Goal: Check status: Check status

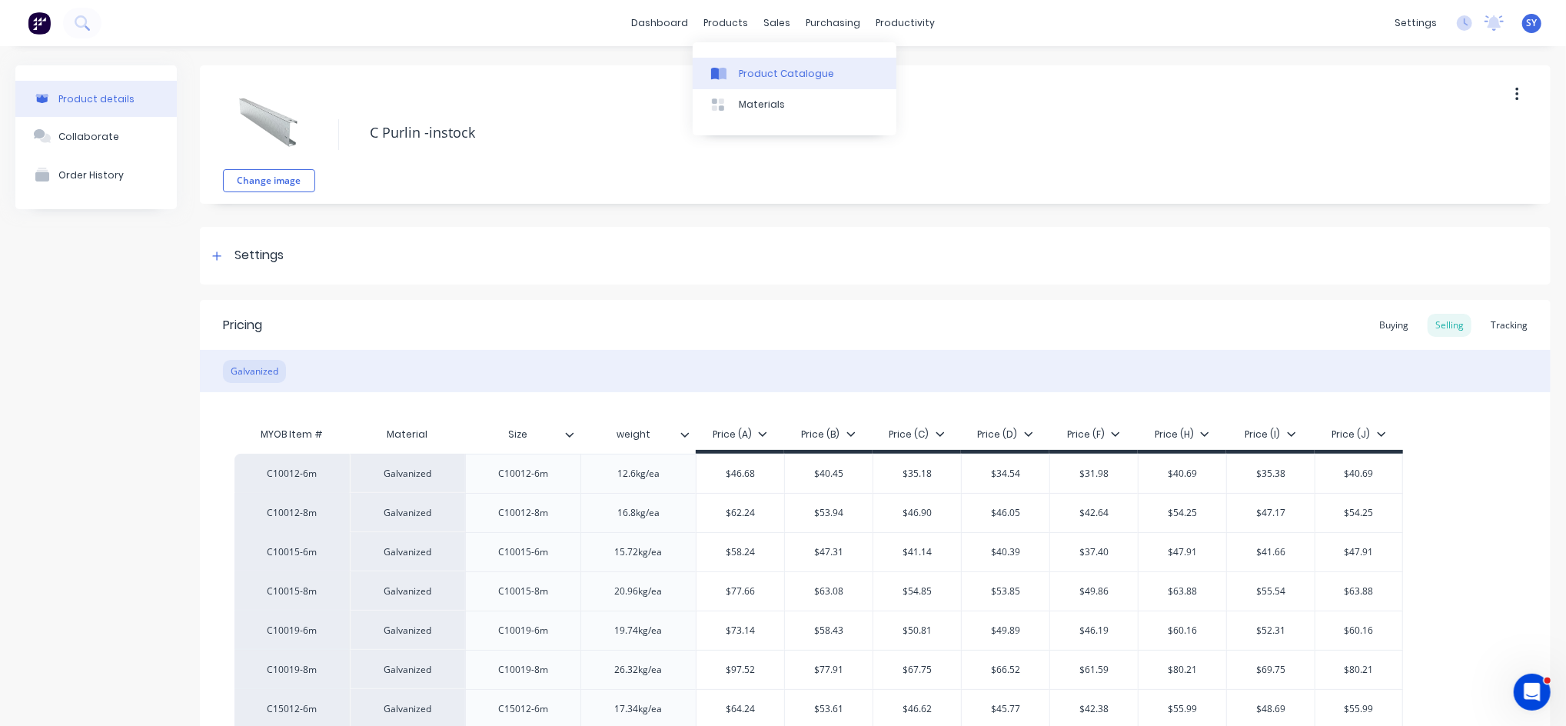
click at [753, 71] on div "Product Catalogue" at bounding box center [786, 74] width 95 height 14
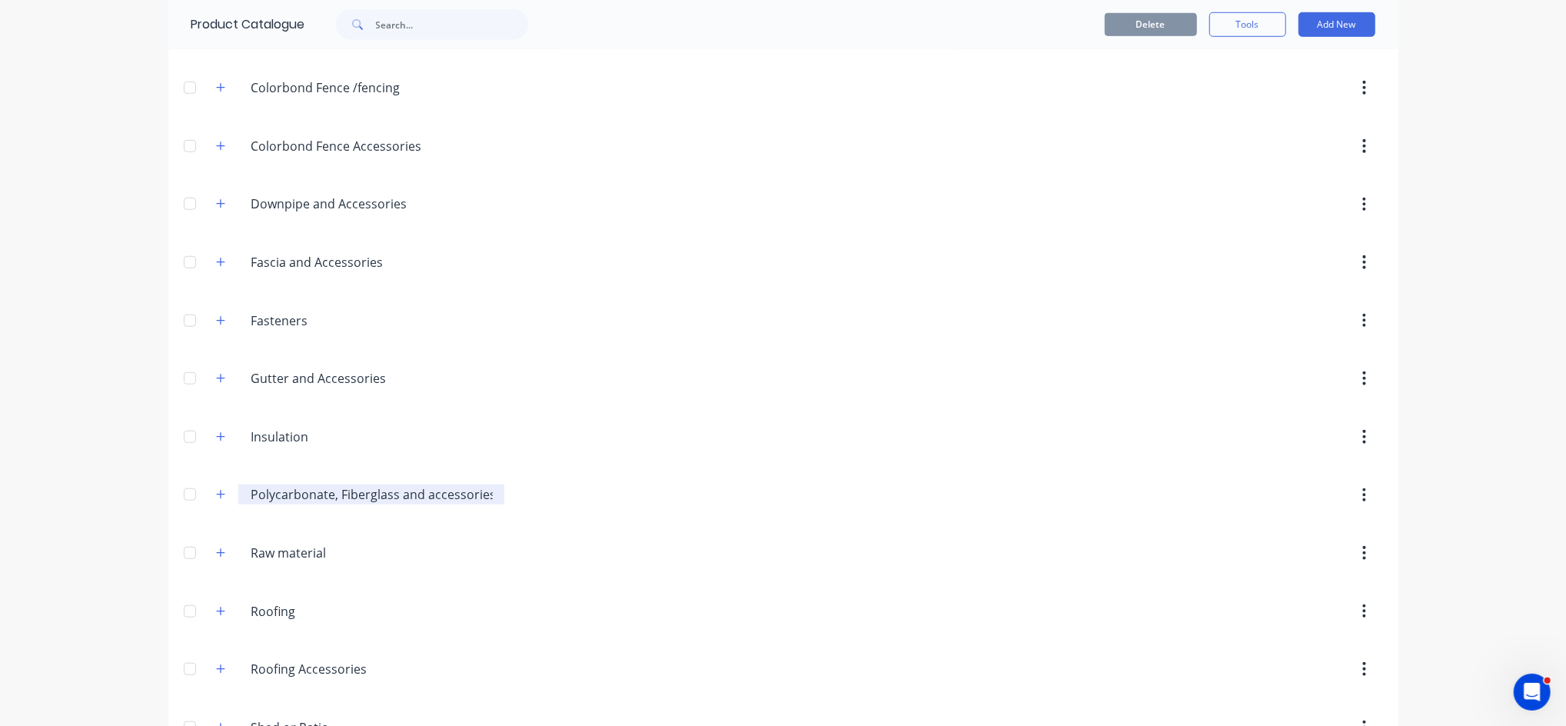
scroll to position [922, 0]
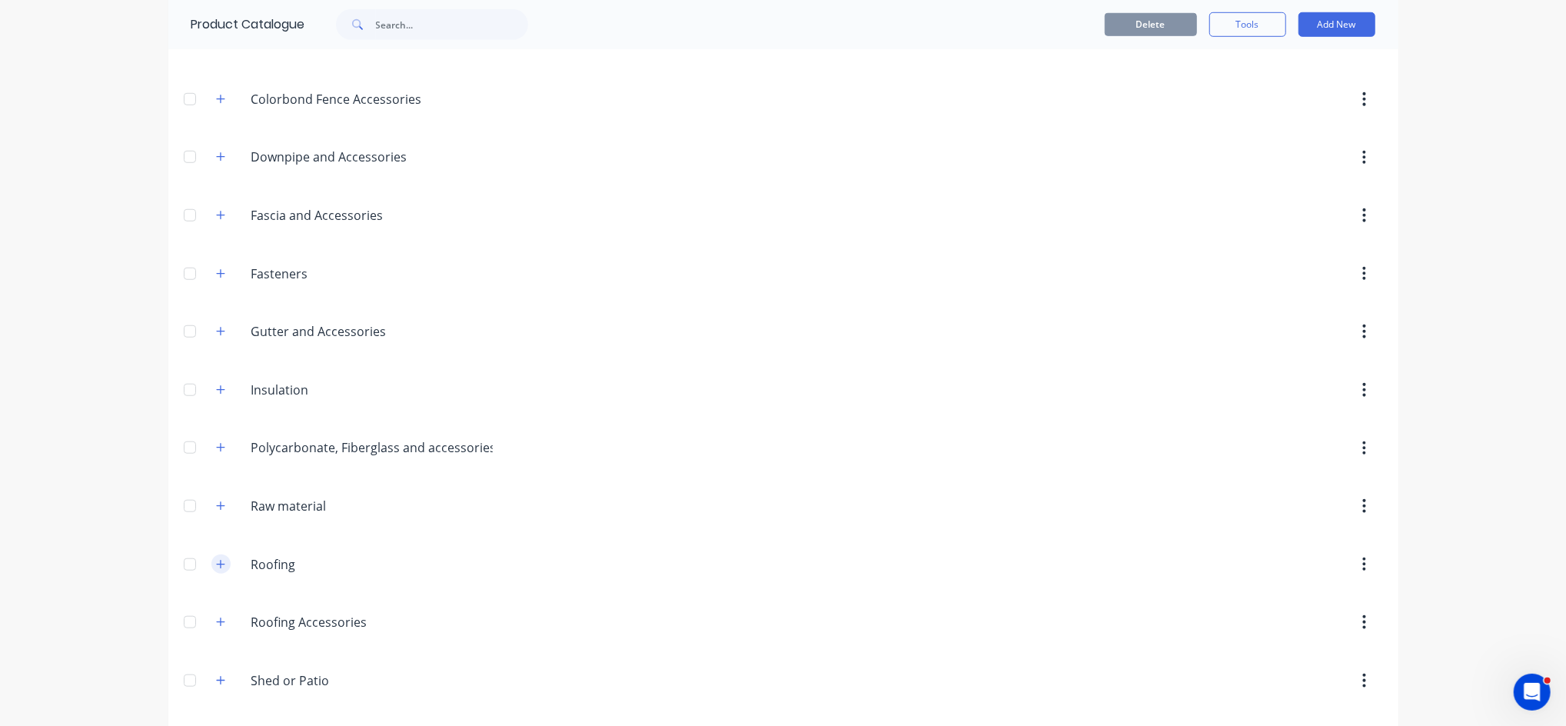
click at [216, 563] on icon "button" at bounding box center [220, 564] width 9 height 11
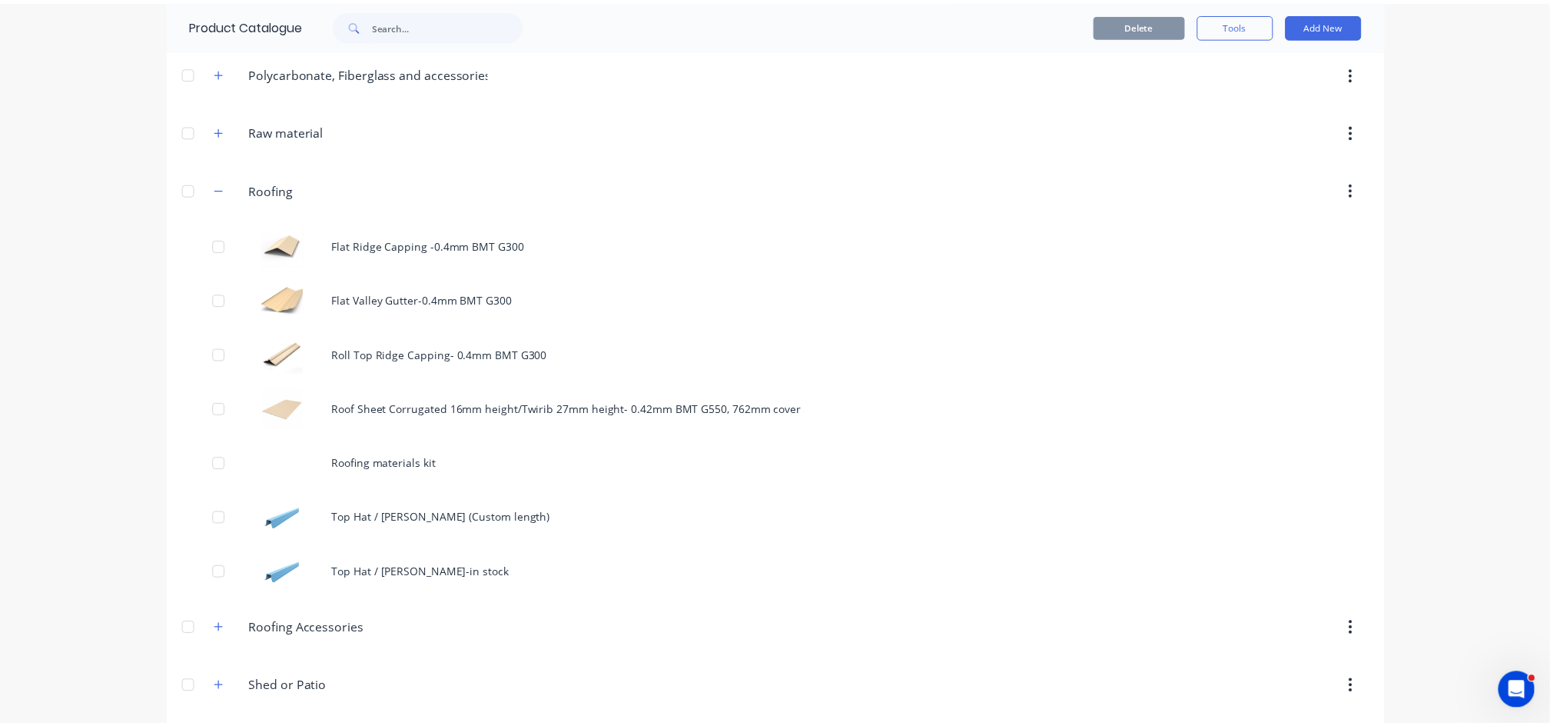
scroll to position [1332, 0]
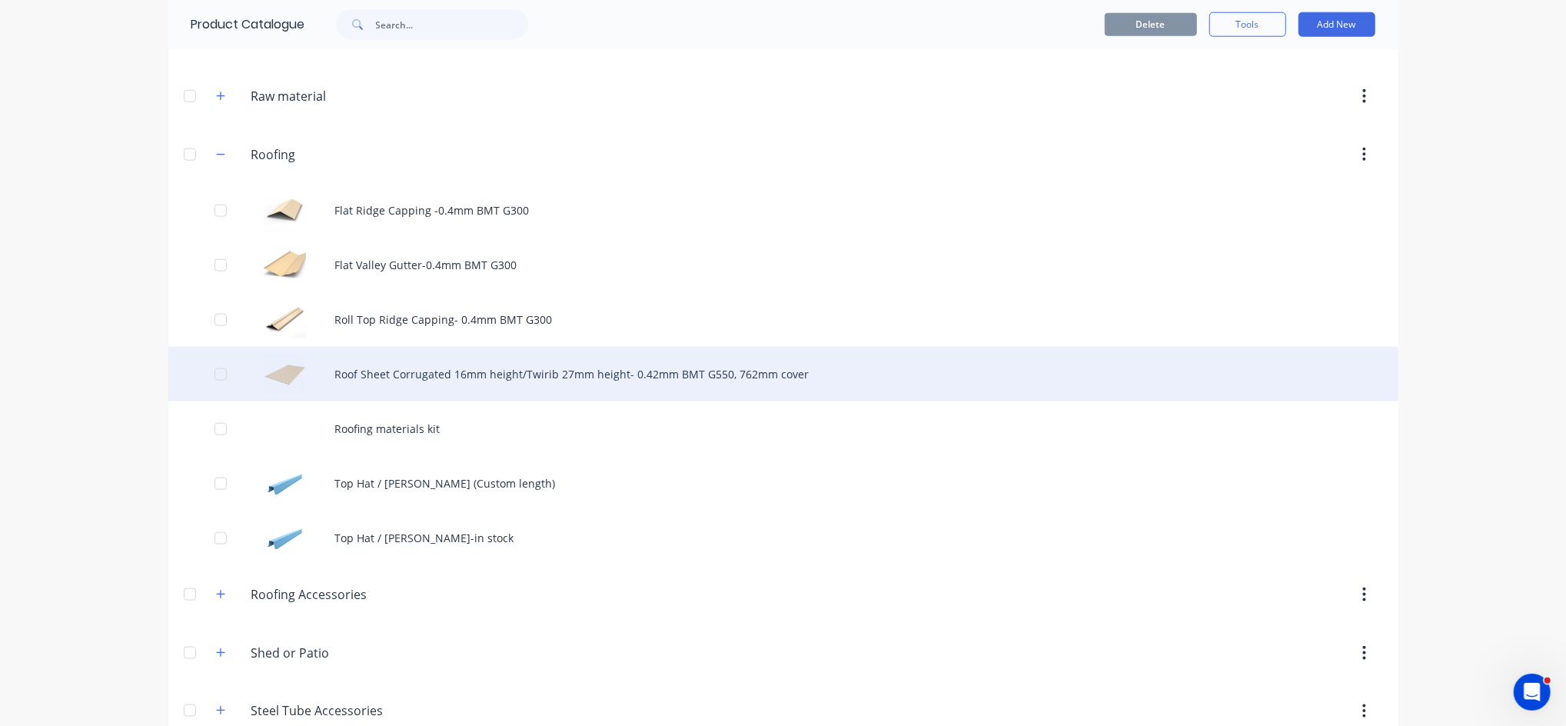
click at [460, 392] on div "Roof Sheet Corrugated 16mm height/Twirib 27mm height- 0.42mm BMT G550, 762mm co…" at bounding box center [783, 374] width 1230 height 55
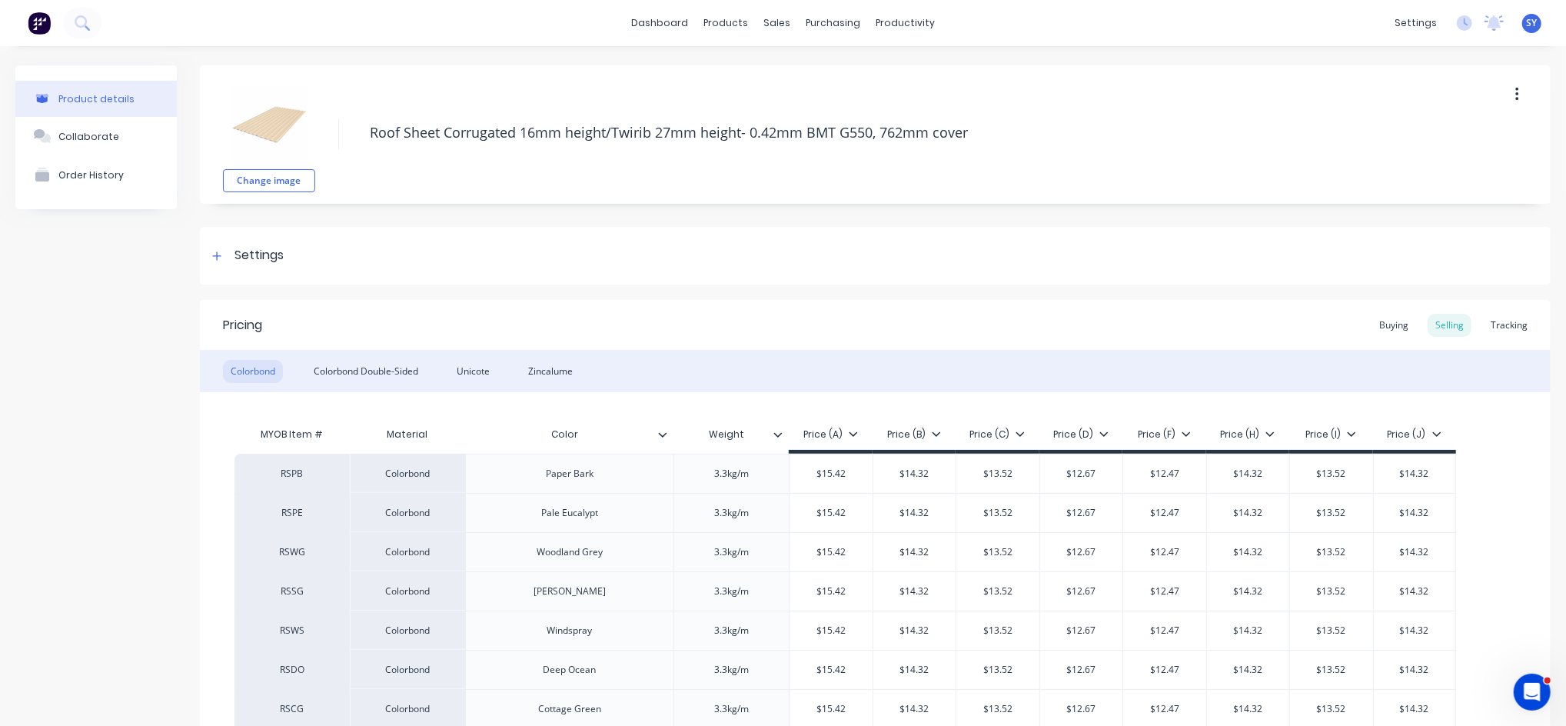
type textarea "x"
click at [545, 374] on div "Zincalume" at bounding box center [550, 371] width 60 height 23
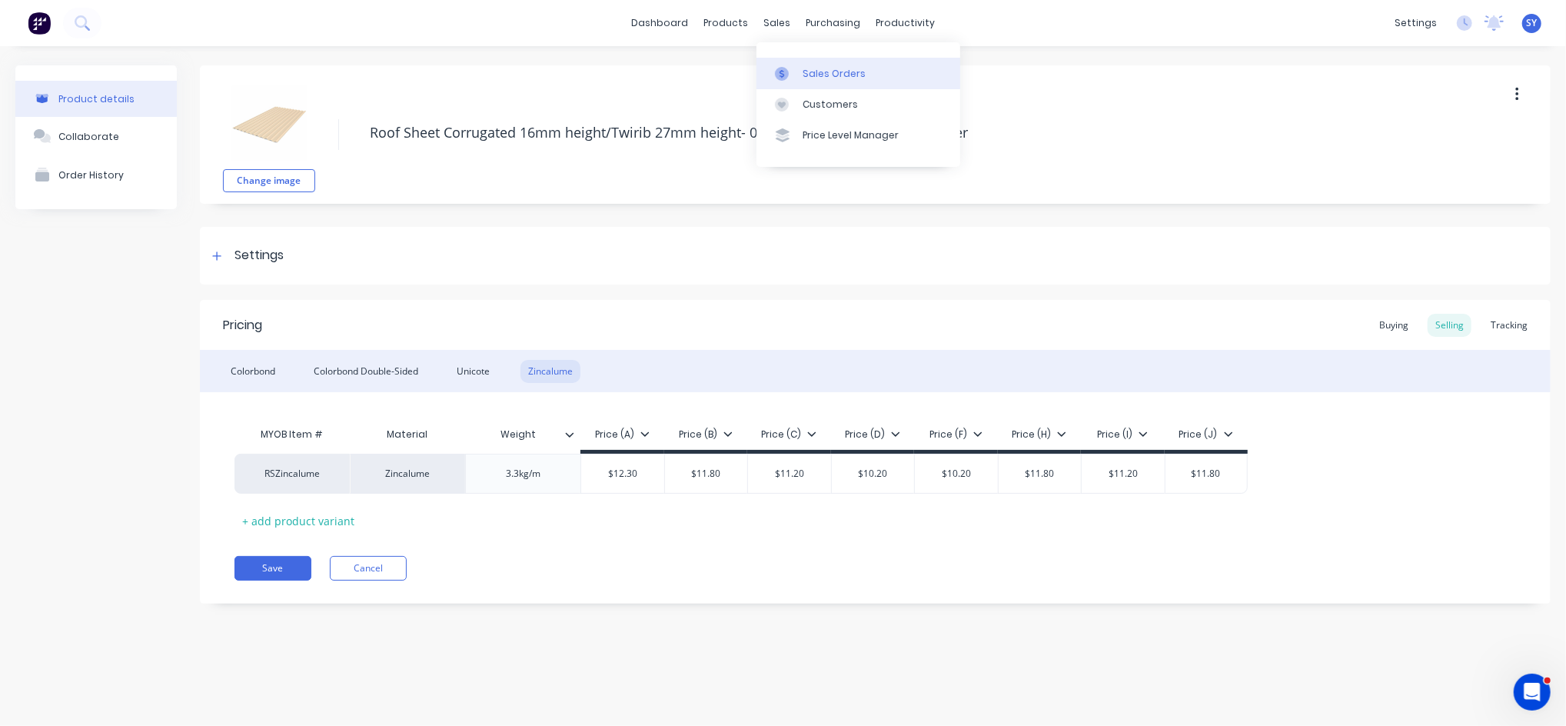
click at [815, 71] on div "Sales Orders" at bounding box center [833, 74] width 63 height 14
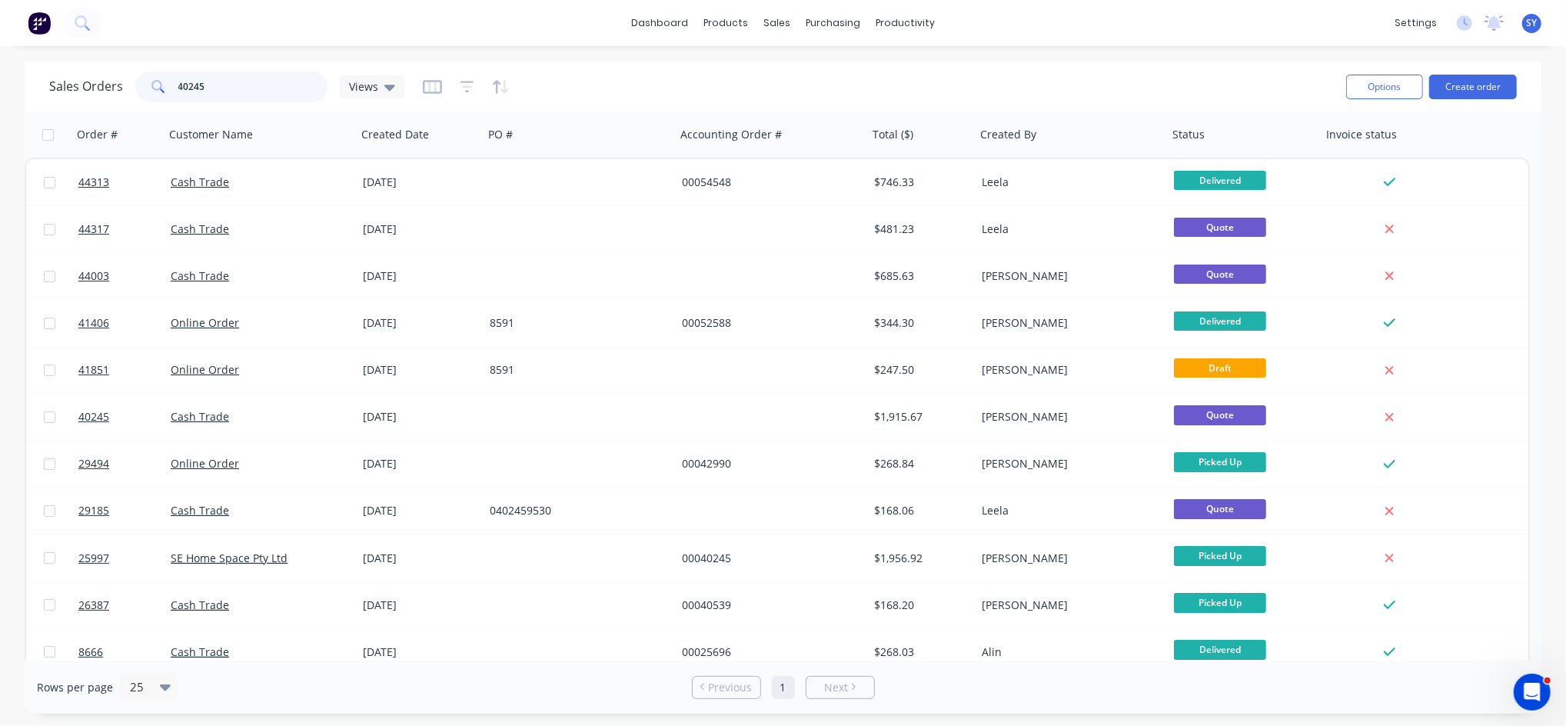
click at [240, 89] on input "40245" at bounding box center [253, 86] width 150 height 31
drag, startPoint x: 240, startPoint y: 89, endPoint x: 153, endPoint y: 93, distance: 86.9
click at [153, 93] on div "40245" at bounding box center [231, 86] width 192 height 31
type input "43447"
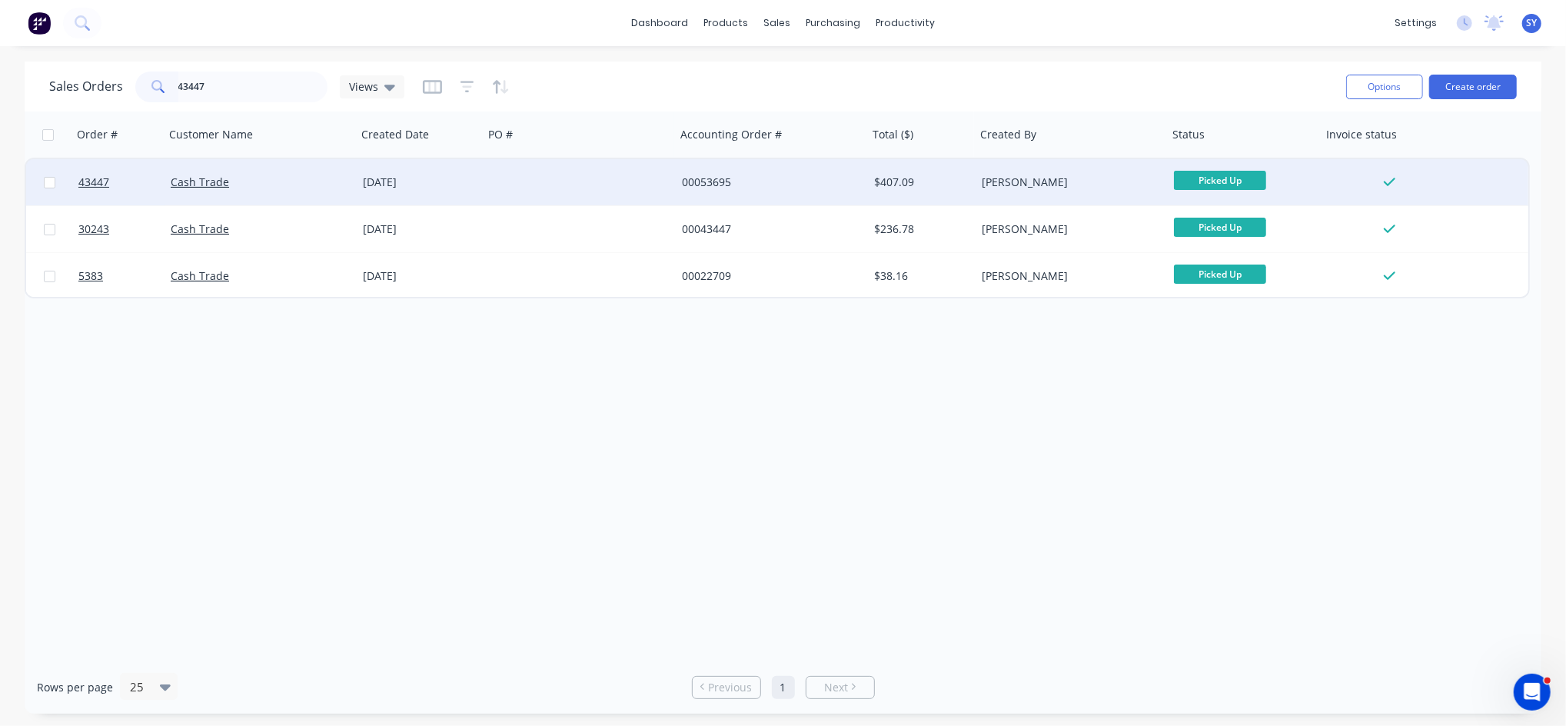
click at [401, 191] on div "[DATE]" at bounding box center [420, 182] width 127 height 46
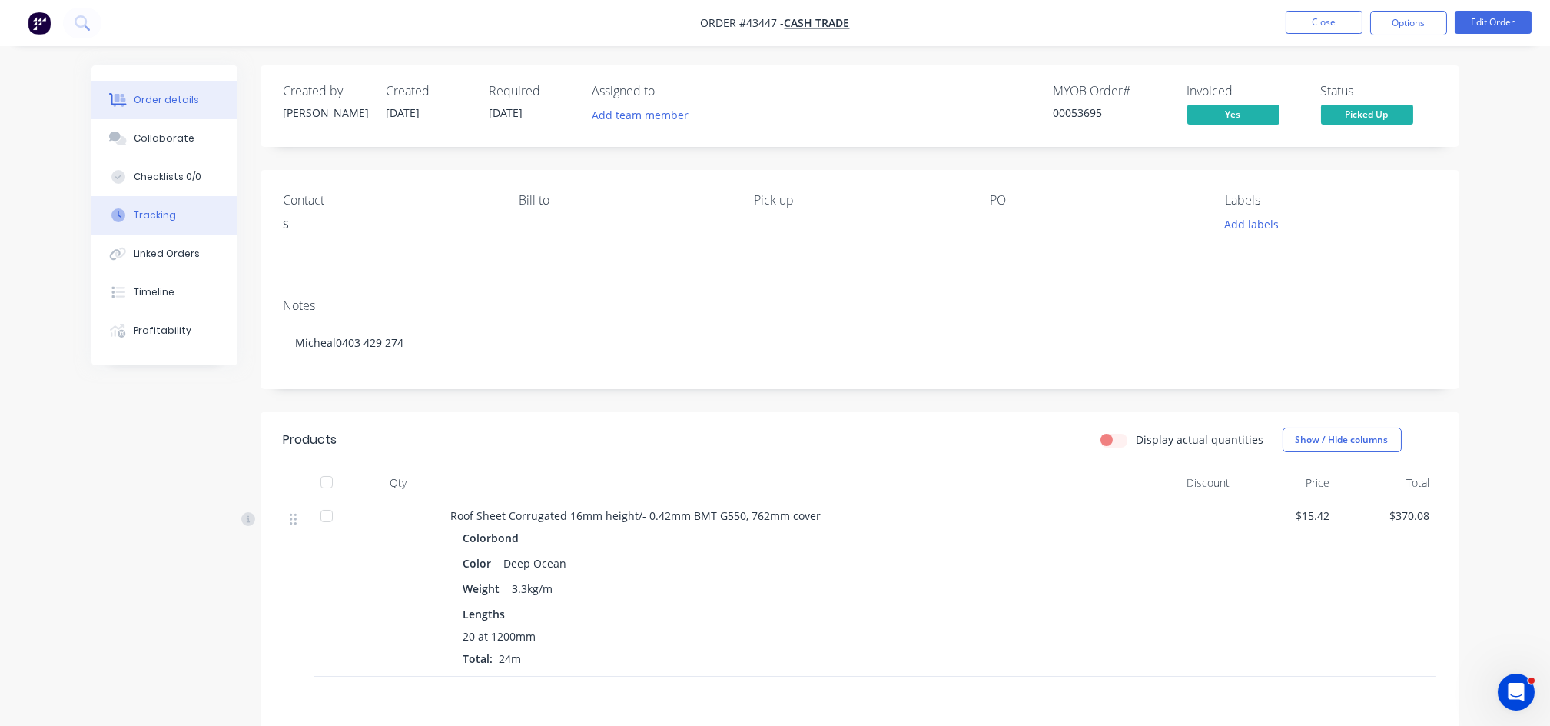
click at [163, 223] on button "Tracking" at bounding box center [164, 215] width 146 height 38
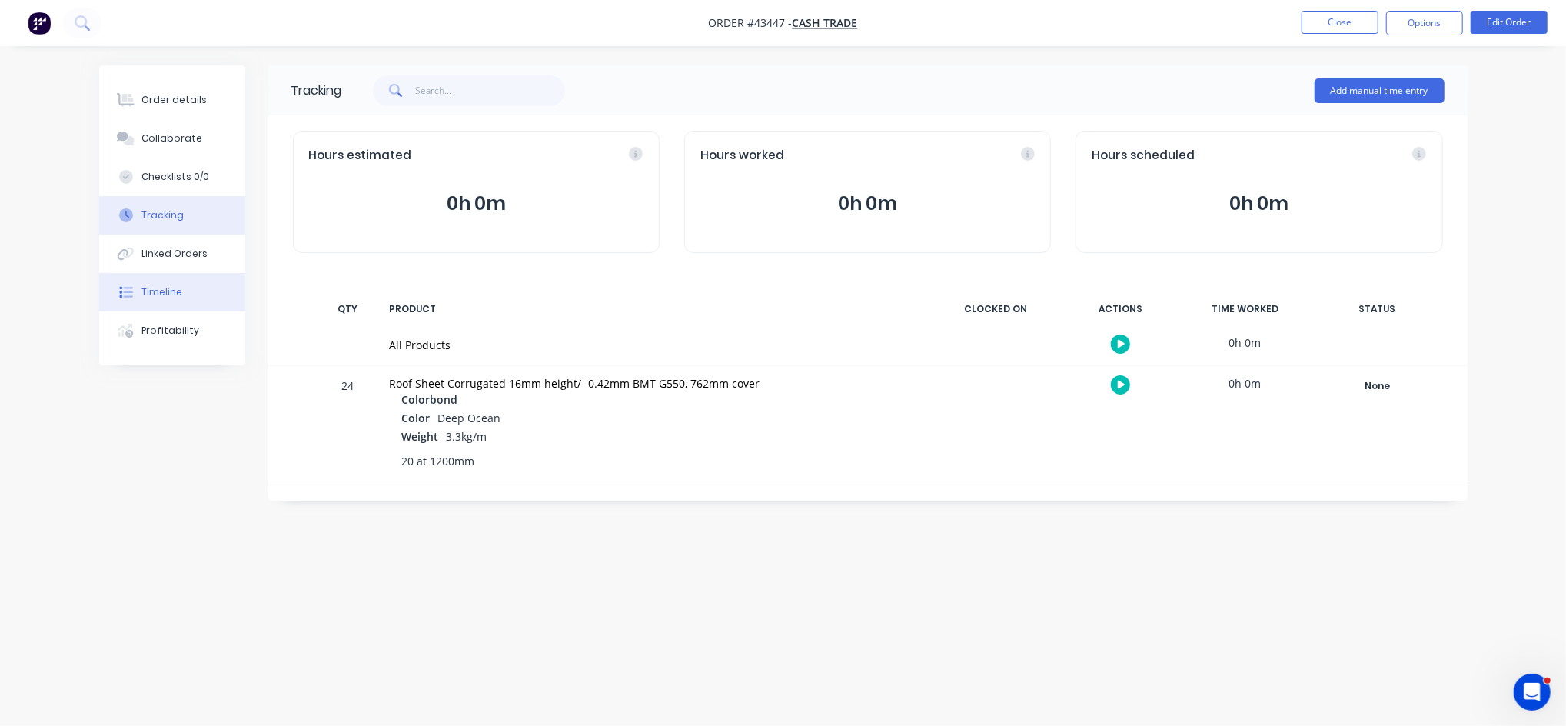
click at [181, 290] on button "Timeline" at bounding box center [172, 292] width 146 height 38
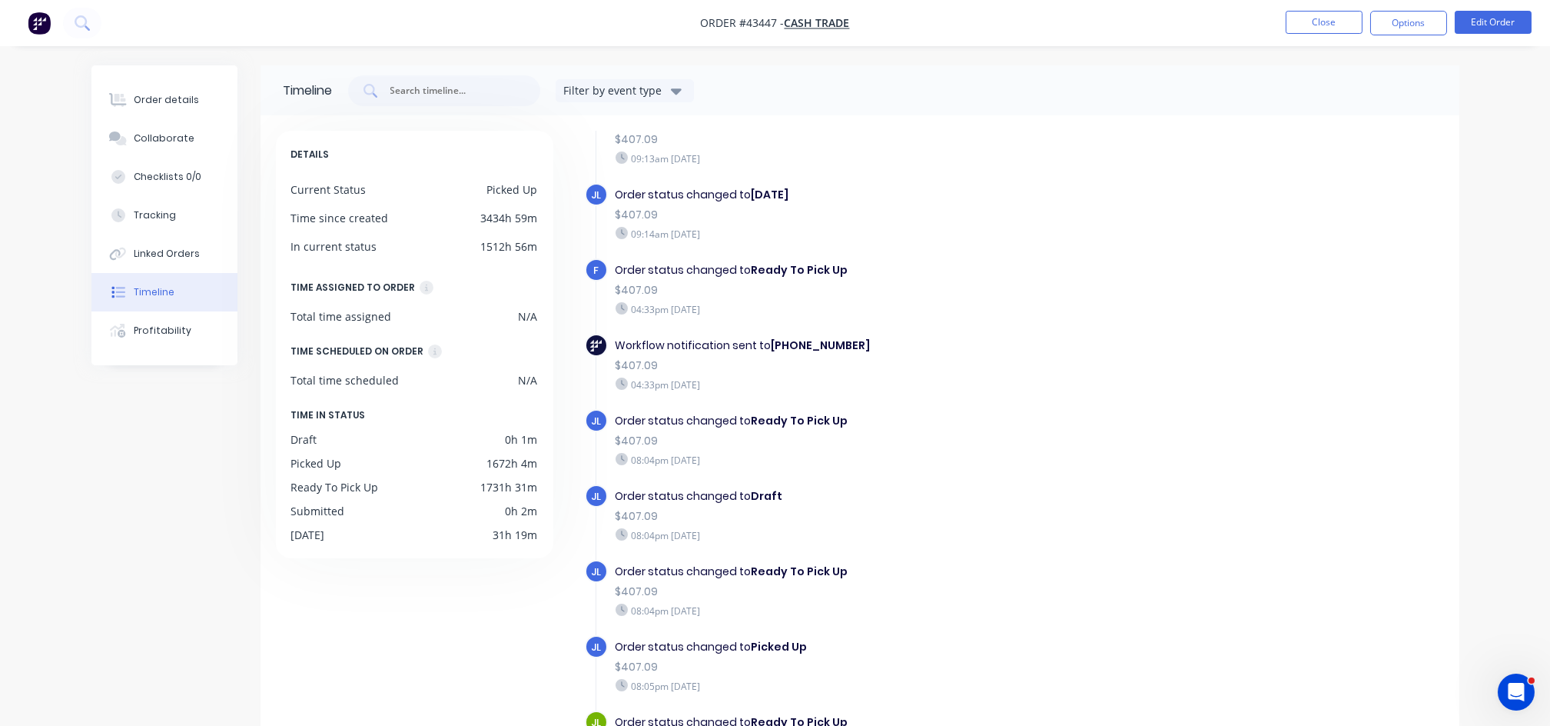
scroll to position [693, 0]
click at [1337, 21] on button "Close" at bounding box center [1324, 22] width 77 height 23
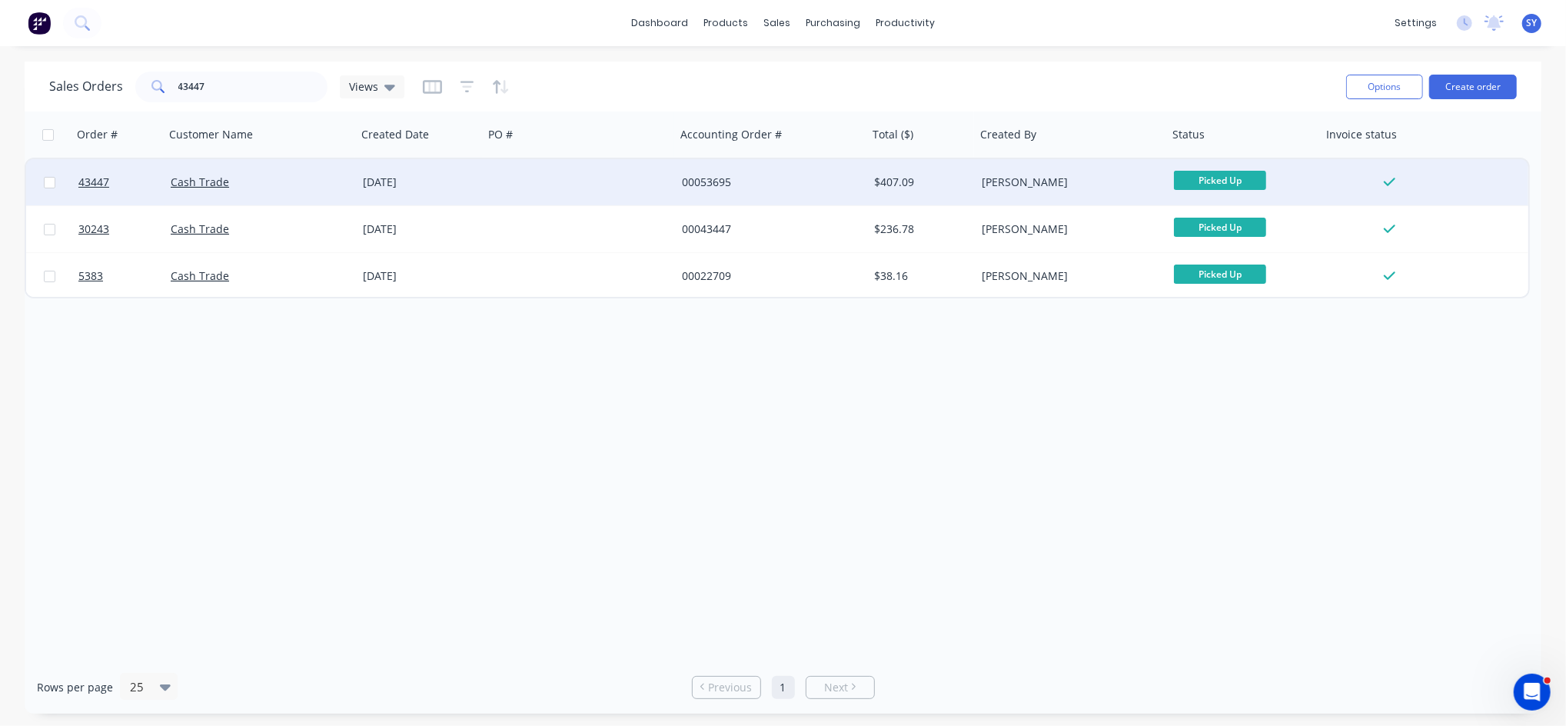
click at [606, 201] on div at bounding box center [579, 182] width 192 height 46
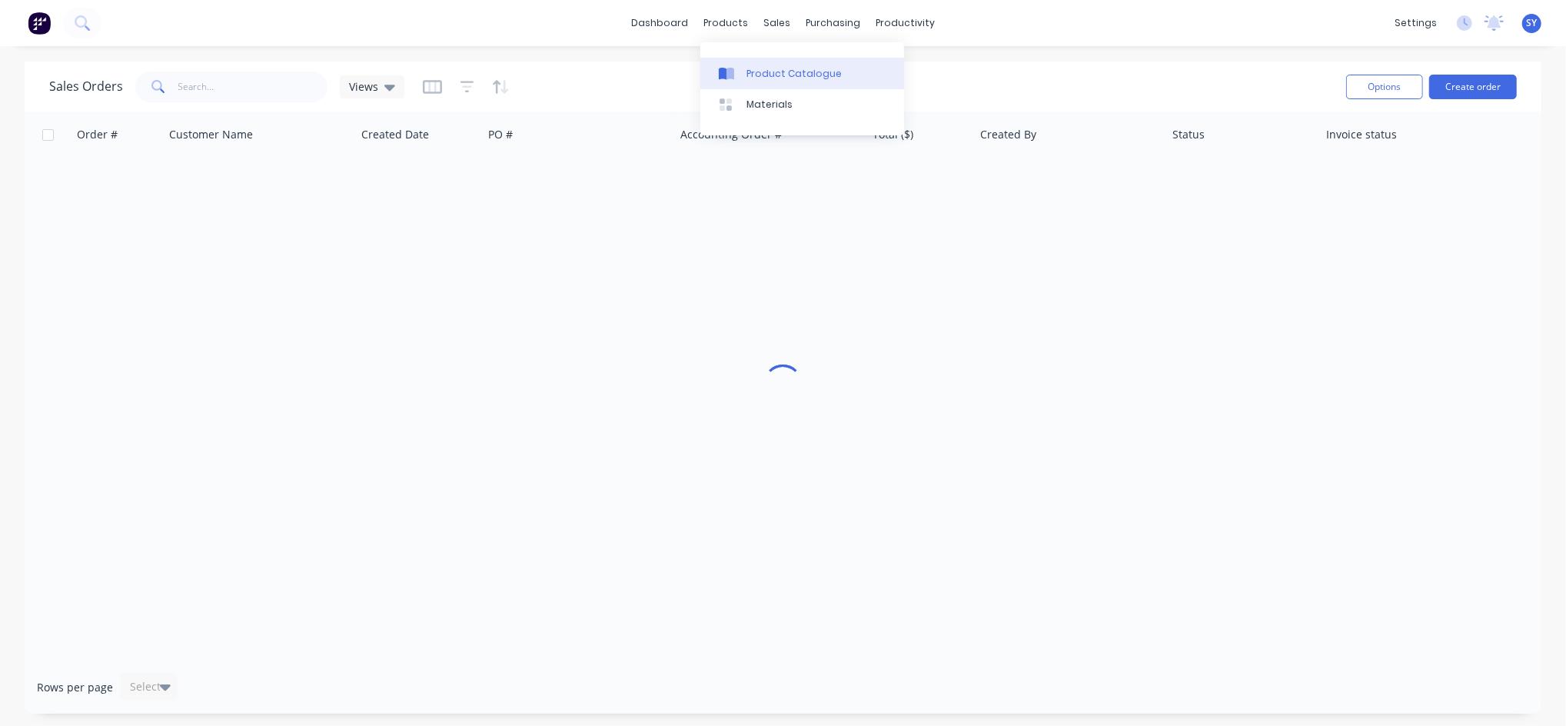
click at [777, 70] on div "Product Catalogue" at bounding box center [793, 74] width 95 height 14
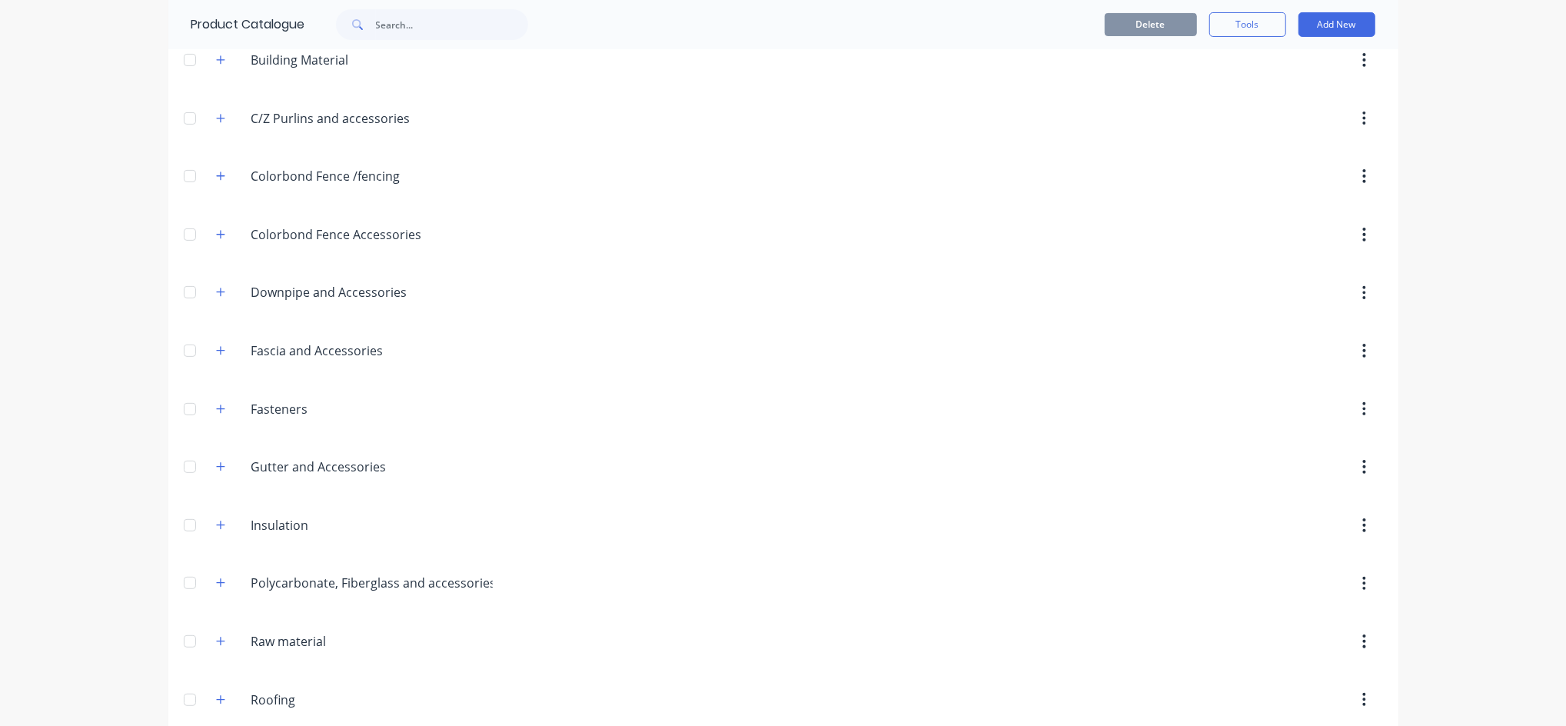
scroll to position [410, 0]
click at [216, 594] on button "button" at bounding box center [220, 585] width 19 height 19
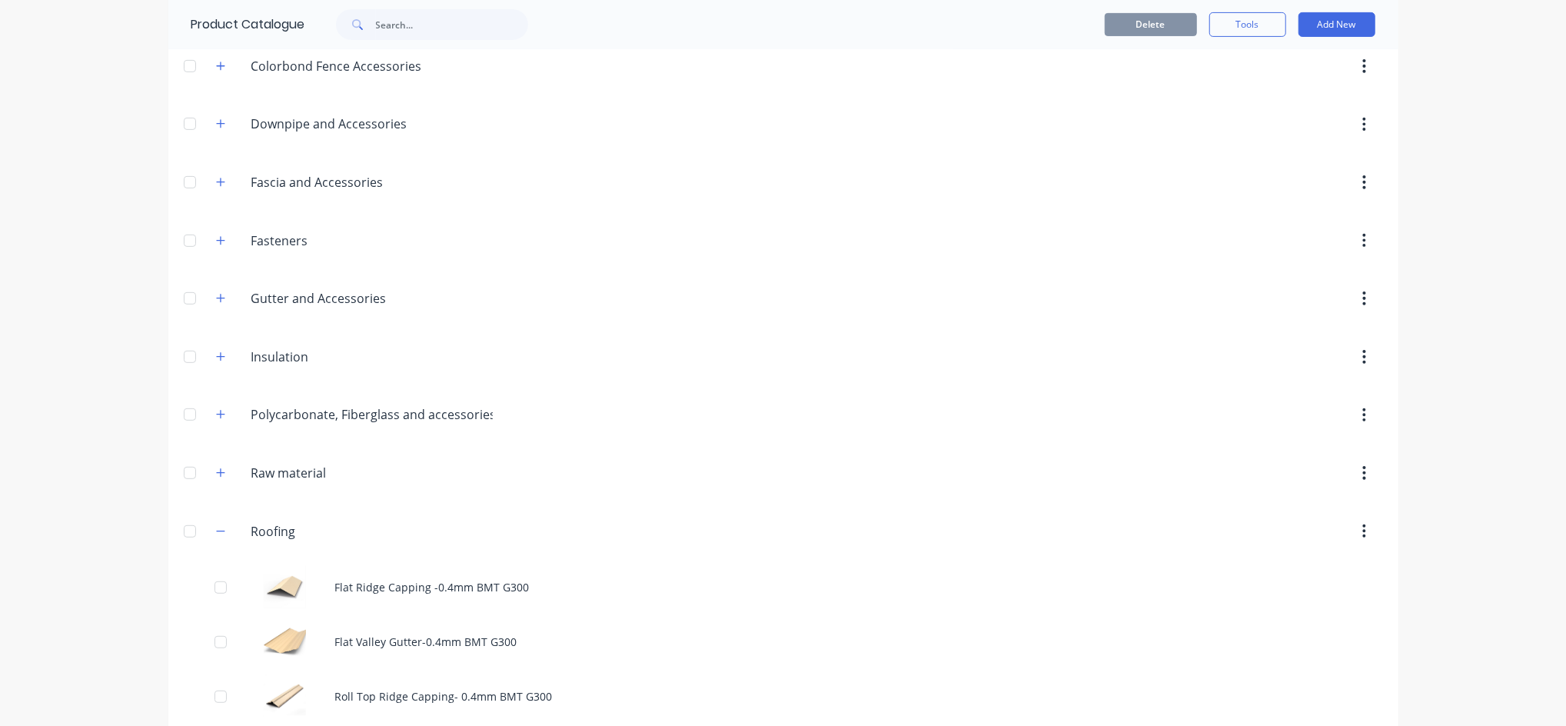
scroll to position [819, 0]
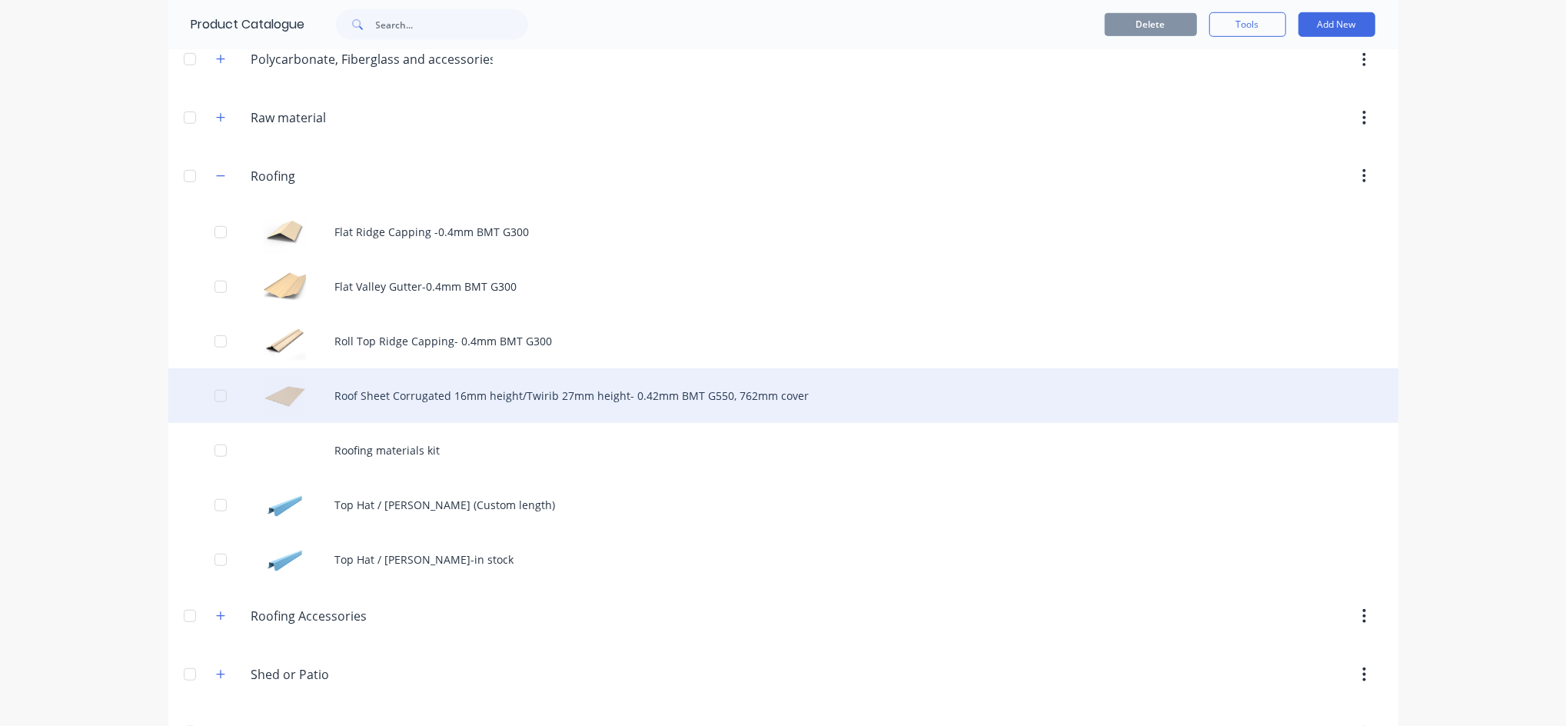
click at [470, 401] on div "Roof Sheet Corrugated 16mm height/Twirib 27mm height- 0.42mm BMT G550, 762mm co…" at bounding box center [783, 395] width 1230 height 55
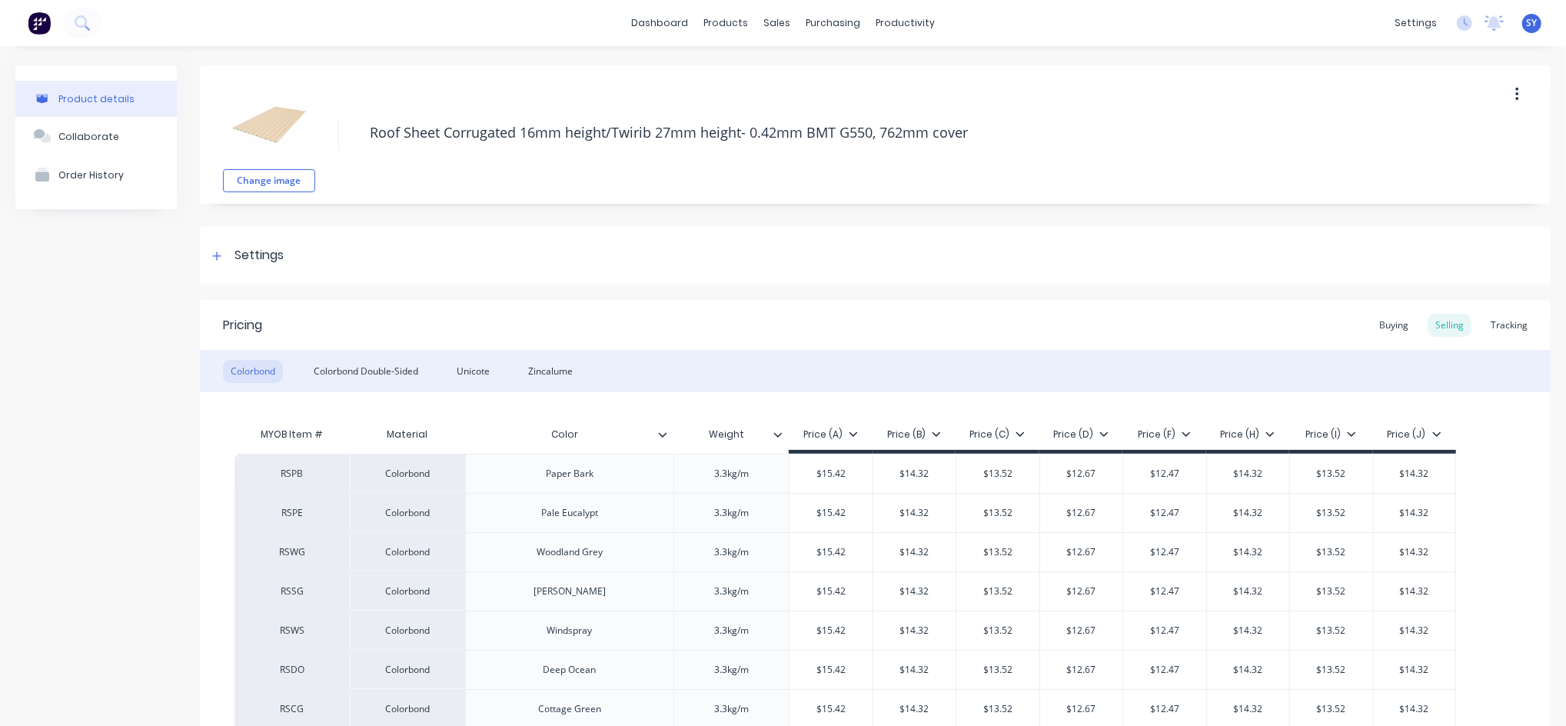
type textarea "x"
drag, startPoint x: 761, startPoint y: 20, endPoint x: 770, endPoint y: 52, distance: 33.6
click at [762, 22] on div "sales" at bounding box center [776, 23] width 42 height 23
click at [819, 78] on div "Sales Orders" at bounding box center [826, 74] width 63 height 14
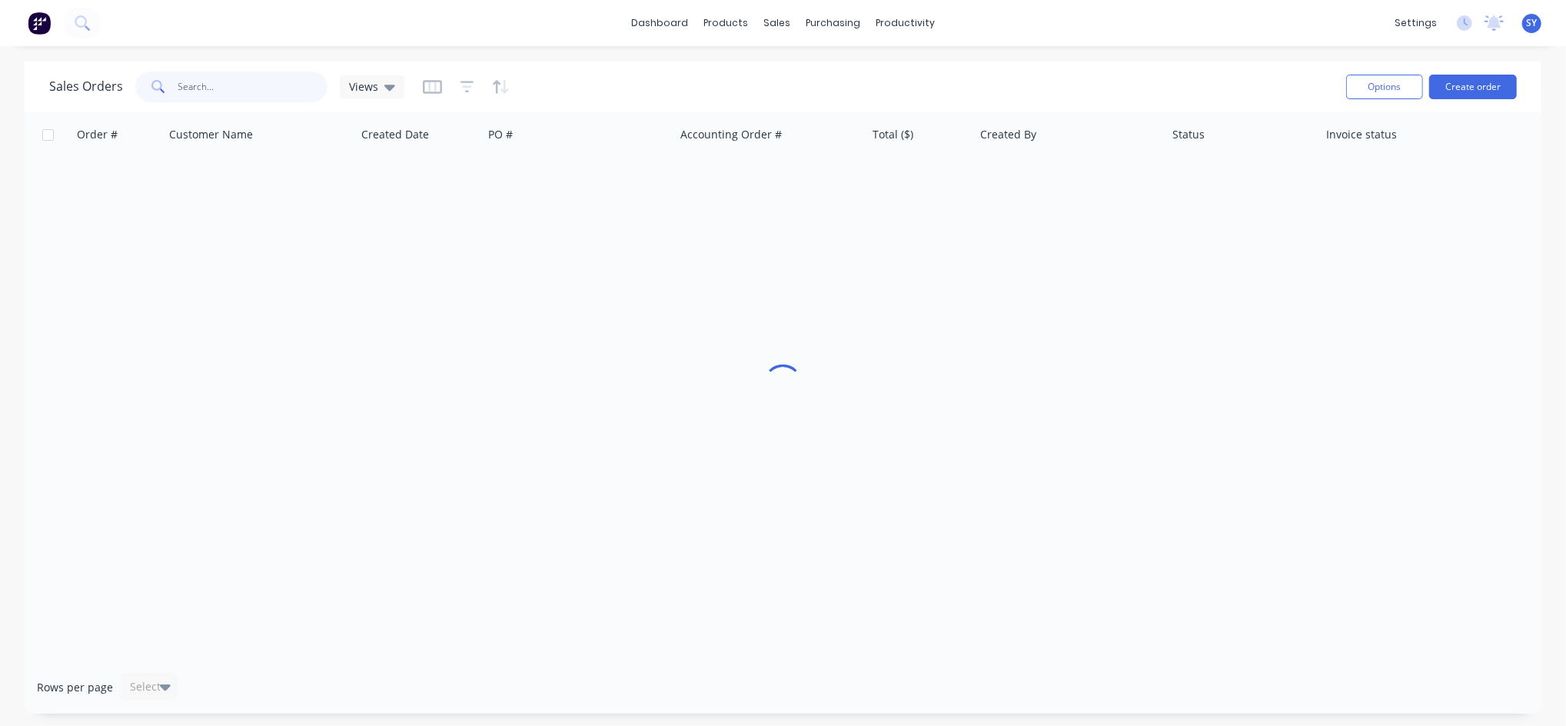
click at [204, 79] on input "text" at bounding box center [253, 86] width 150 height 31
type input "43447"
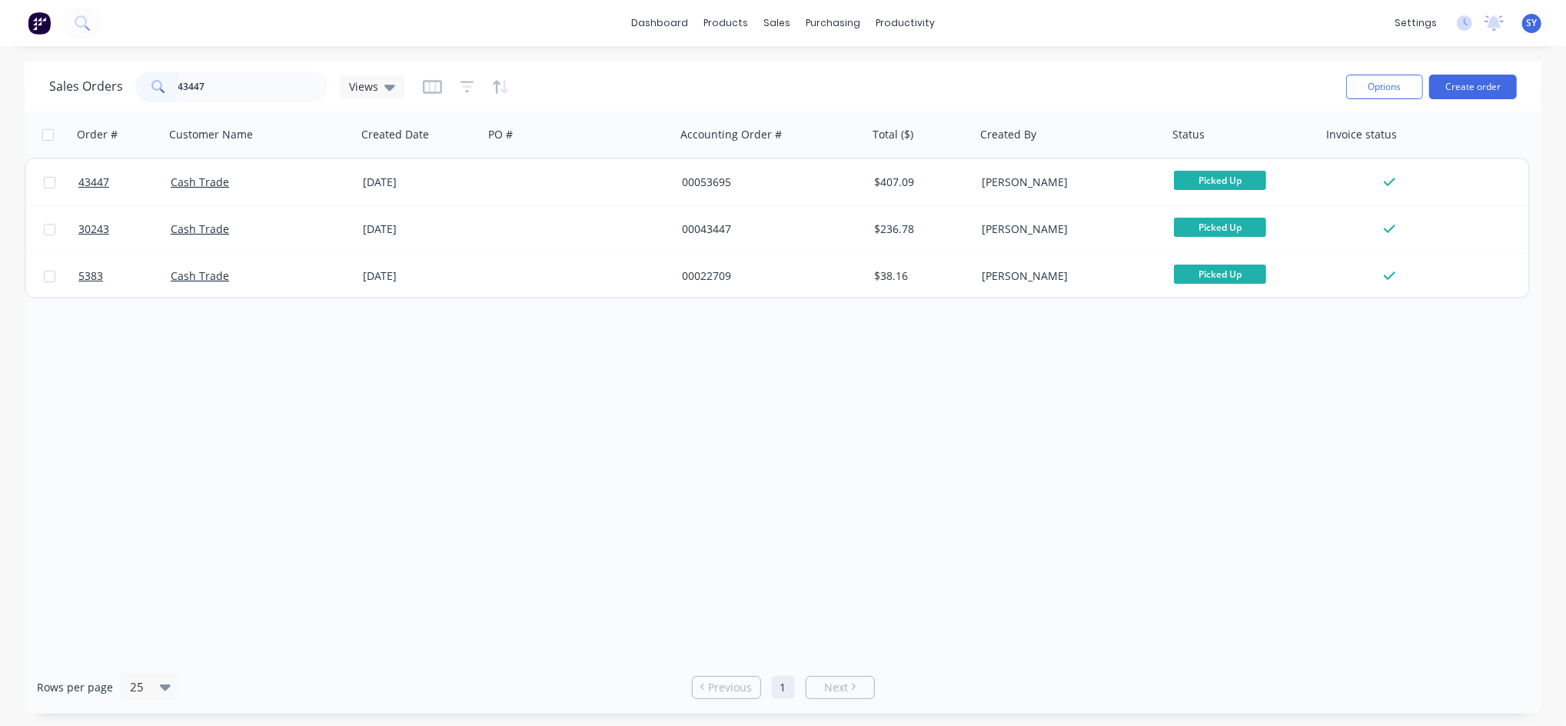
click at [367, 194] on div "[DATE]" at bounding box center [420, 182] width 127 height 46
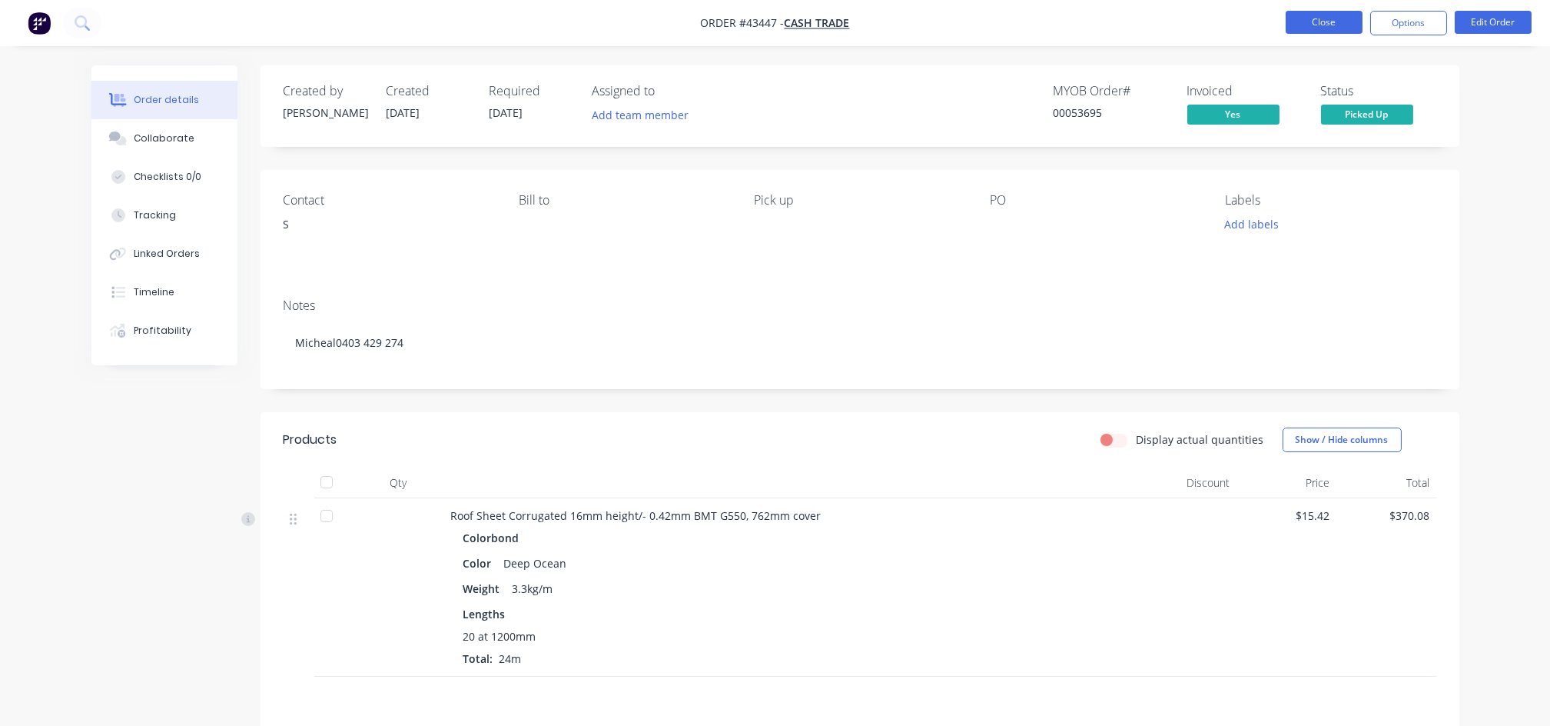
click at [1333, 21] on button "Close" at bounding box center [1324, 22] width 77 height 23
